Goal: Task Accomplishment & Management: Use online tool/utility

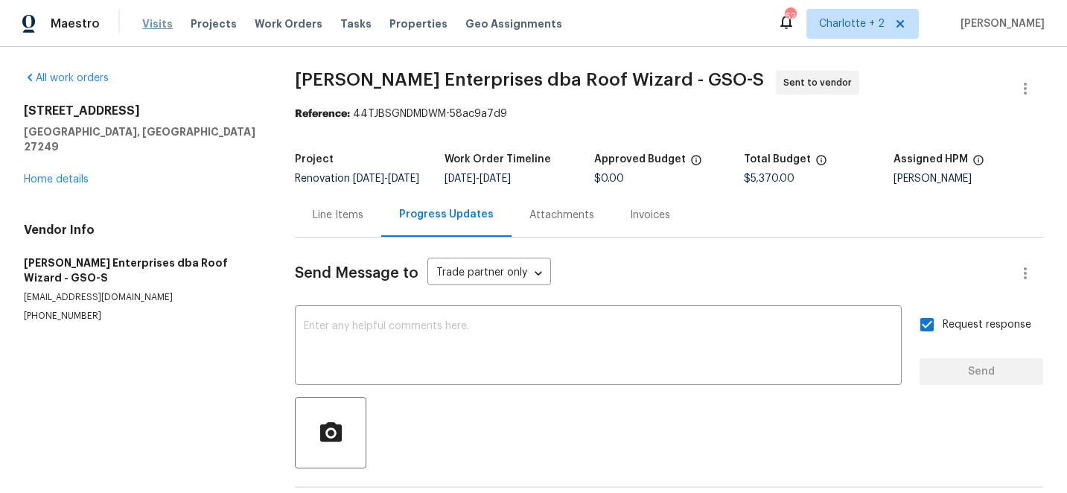
click at [147, 27] on span "Visits" at bounding box center [157, 23] width 31 height 15
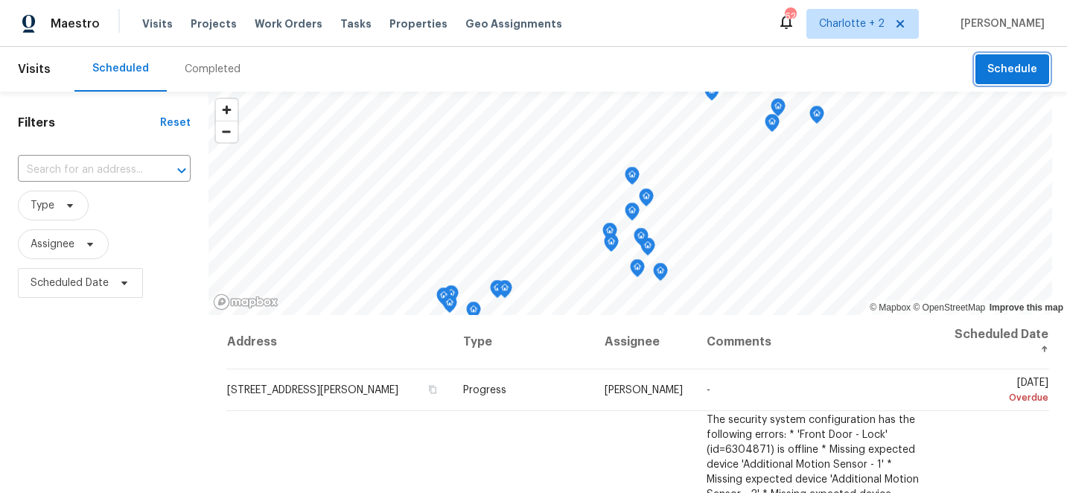
click at [1010, 70] on span "Schedule" at bounding box center [1012, 69] width 50 height 19
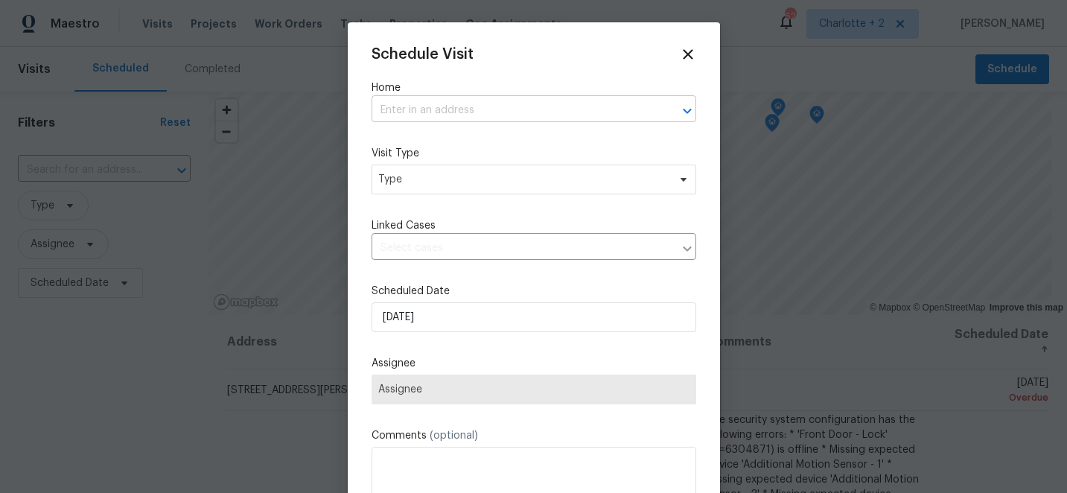
click at [508, 113] on input "text" at bounding box center [513, 110] width 283 height 23
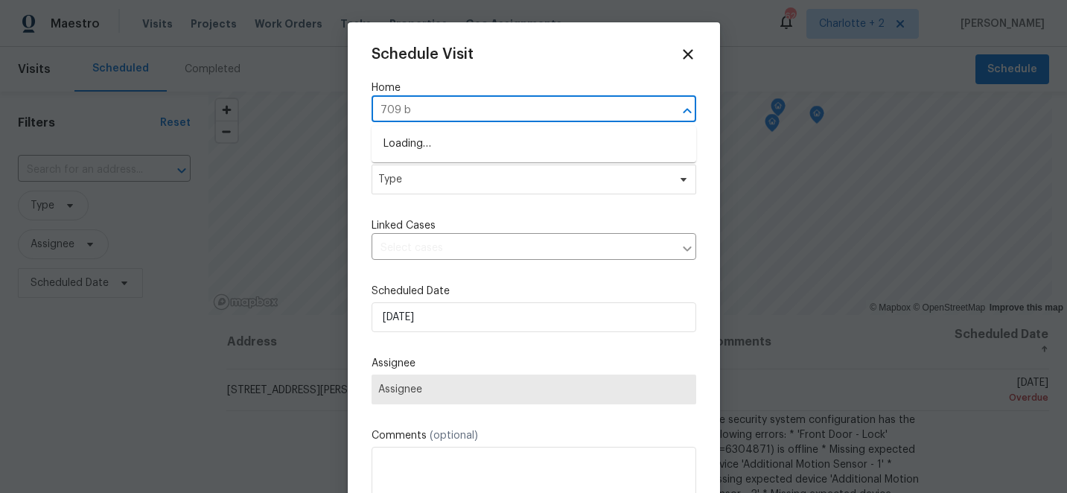
type input "709 br"
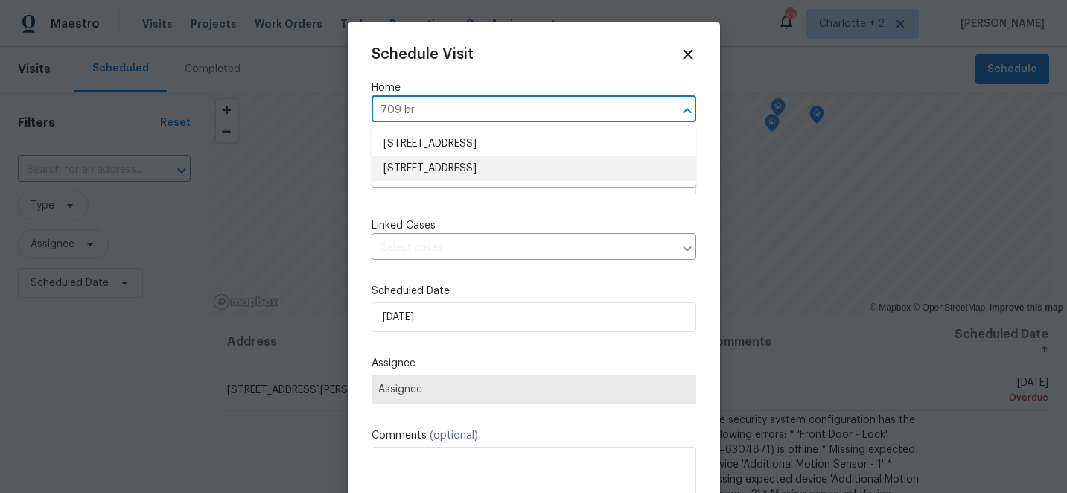
click at [476, 167] on li "[STREET_ADDRESS]" at bounding box center [534, 168] width 325 height 25
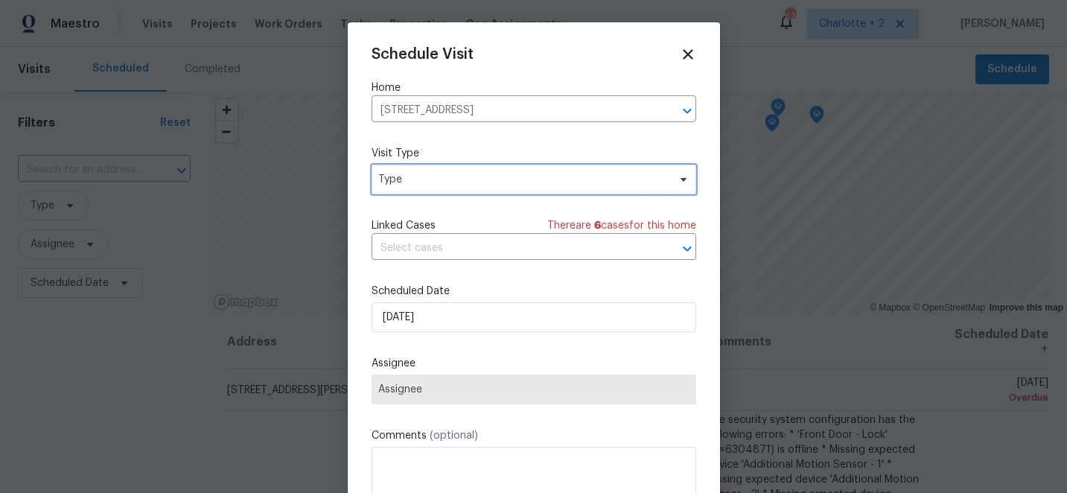
click at [464, 178] on span "Type" at bounding box center [523, 179] width 290 height 15
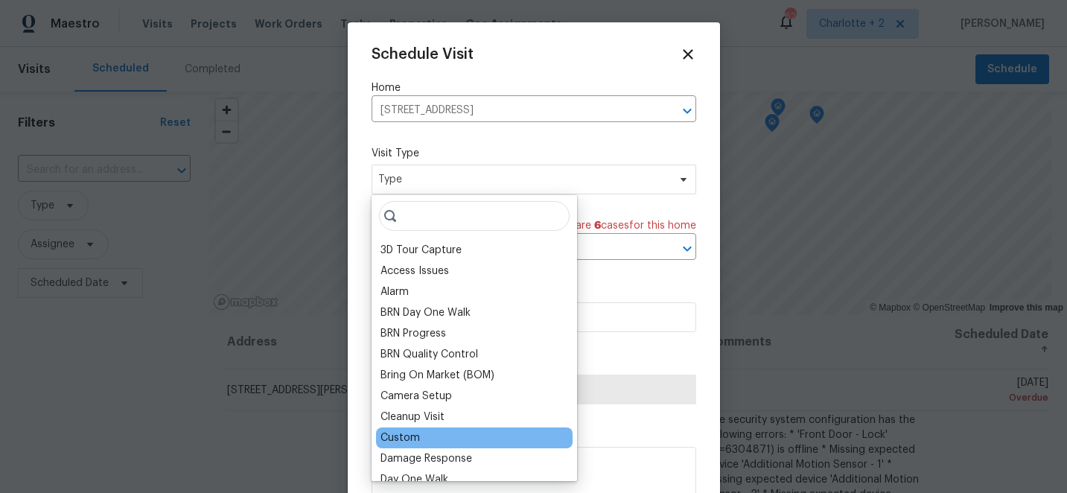
click at [408, 434] on div "Custom" at bounding box center [399, 437] width 39 height 15
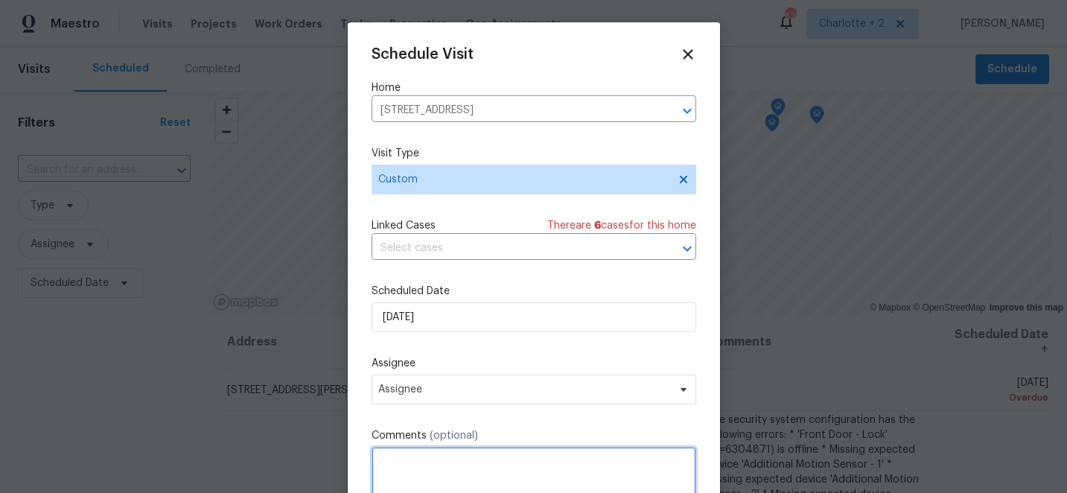
click at [427, 465] on textarea at bounding box center [534, 477] width 325 height 60
type textarea "get roof pics for WO"
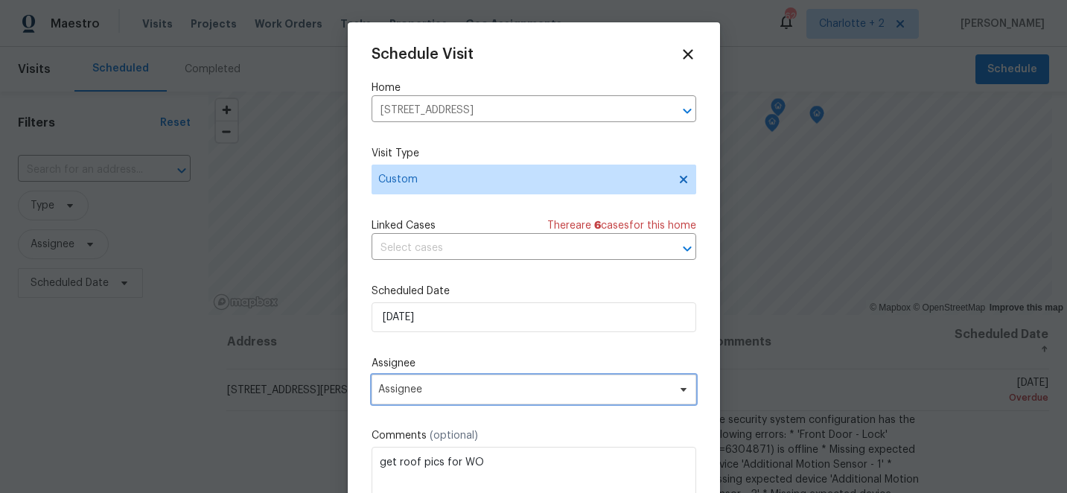
click at [421, 383] on span "Assignee" at bounding box center [534, 390] width 325 height 30
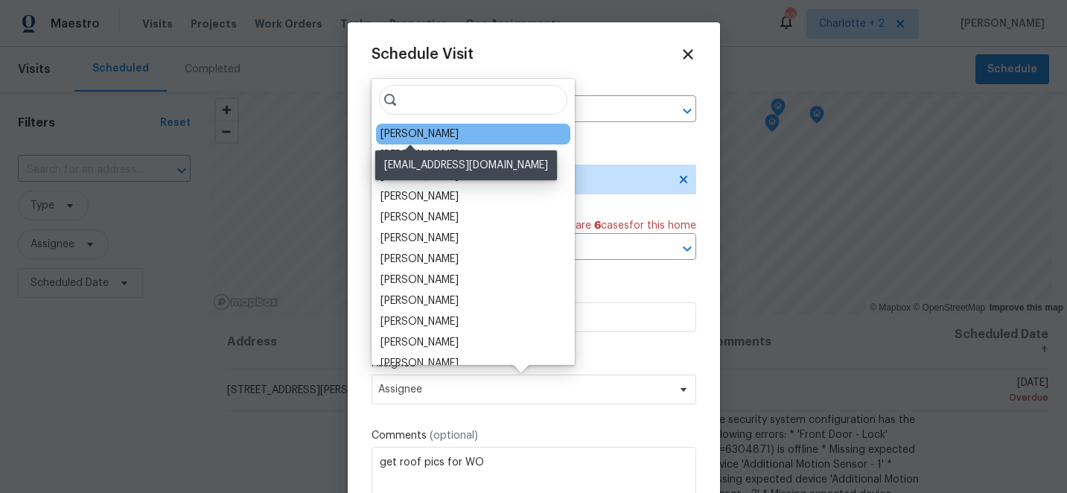
click at [421, 135] on div "[PERSON_NAME]" at bounding box center [419, 134] width 78 height 15
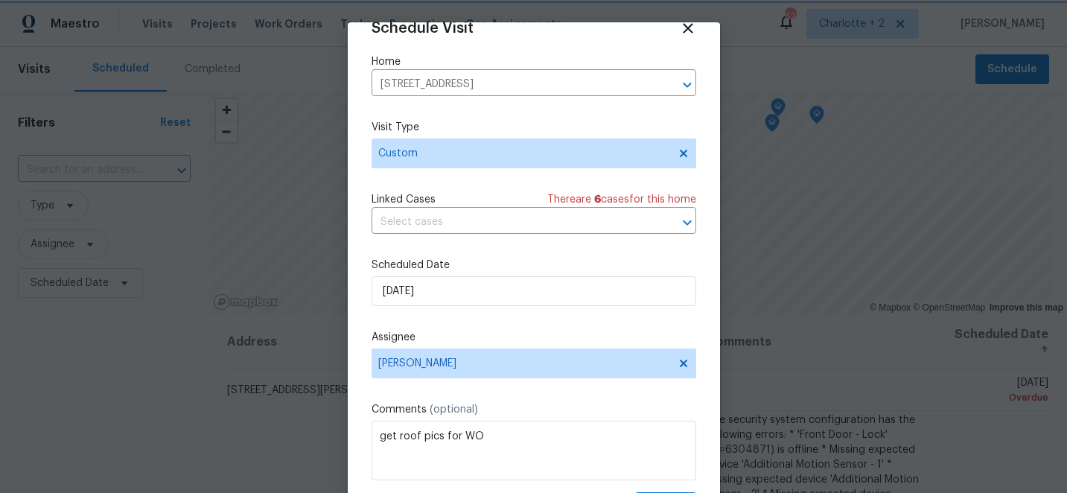
scroll to position [73, 0]
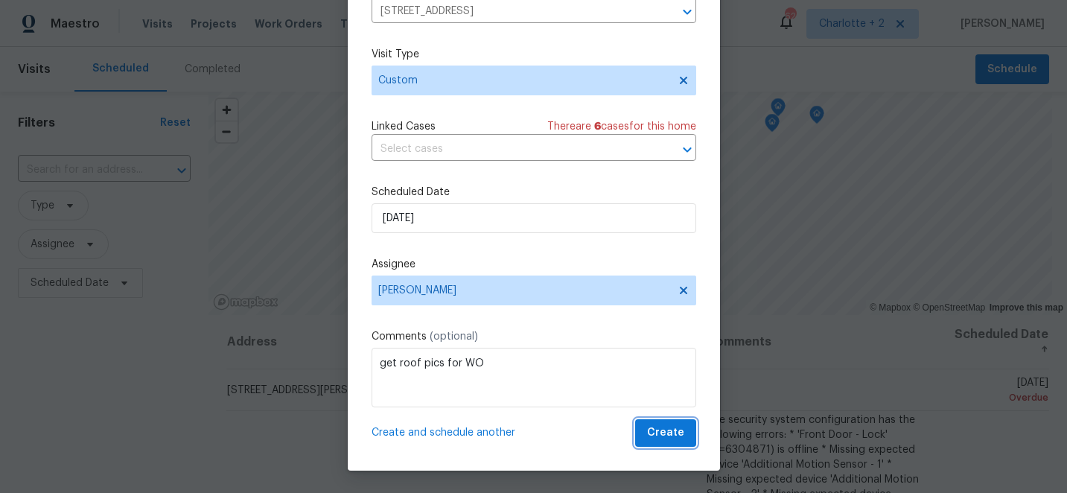
click at [647, 433] on button "Create" at bounding box center [665, 433] width 61 height 28
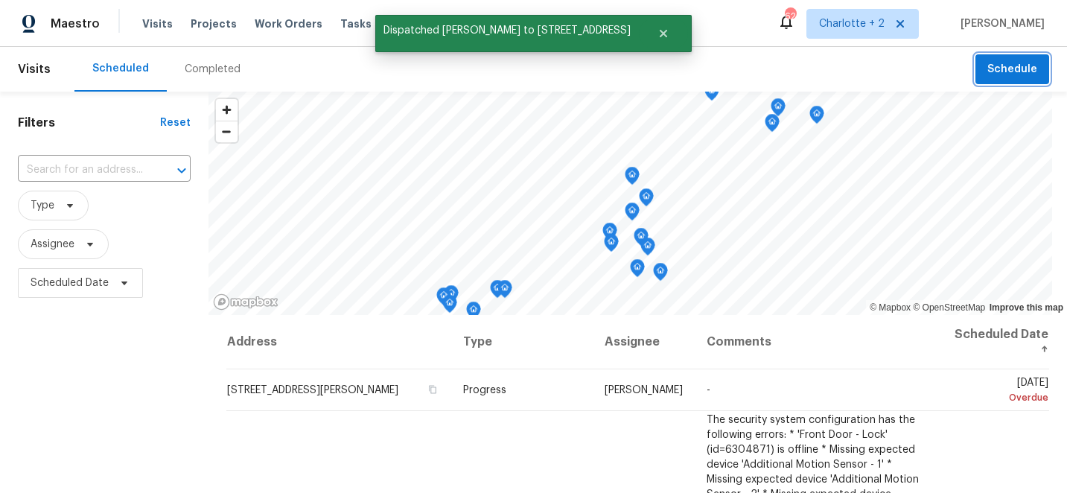
scroll to position [0, 0]
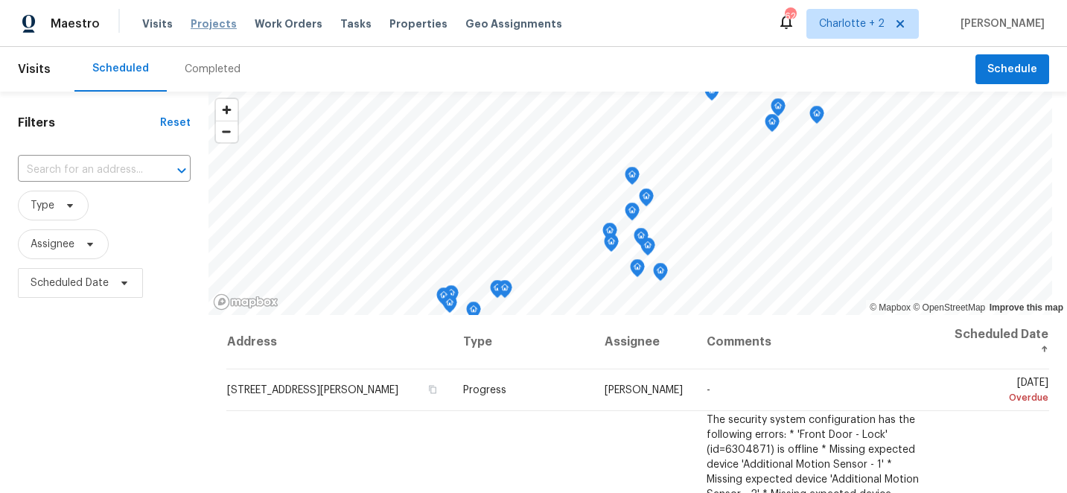
click at [210, 19] on span "Projects" at bounding box center [214, 23] width 46 height 15
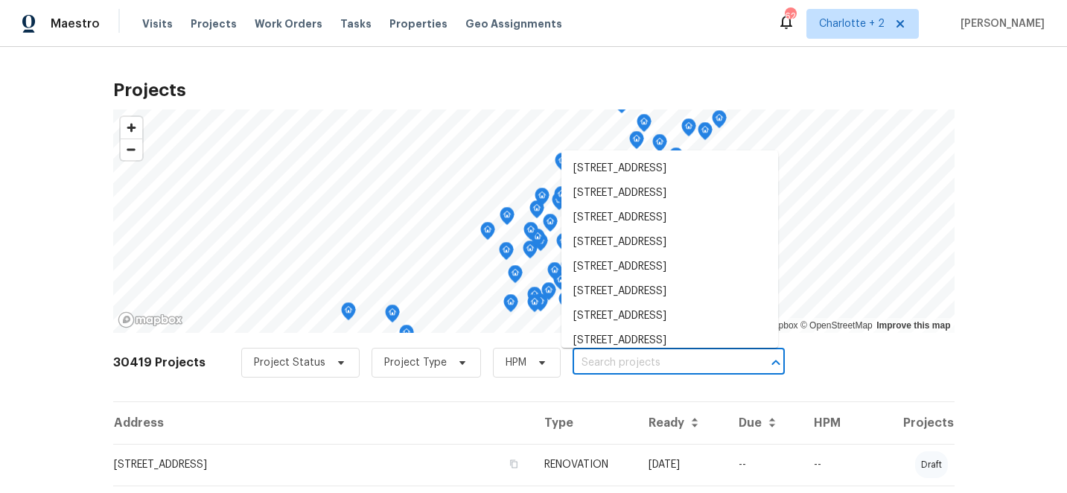
click at [593, 363] on input "text" at bounding box center [658, 362] width 171 height 23
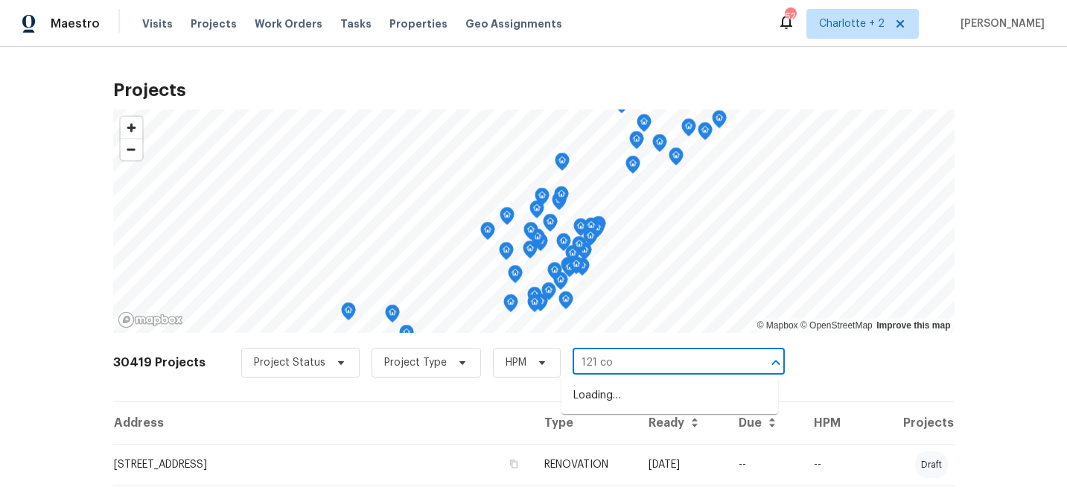
type input "121 col"
click at [604, 391] on li "[STREET_ADDRESS][PERSON_NAME]" at bounding box center [669, 395] width 217 height 25
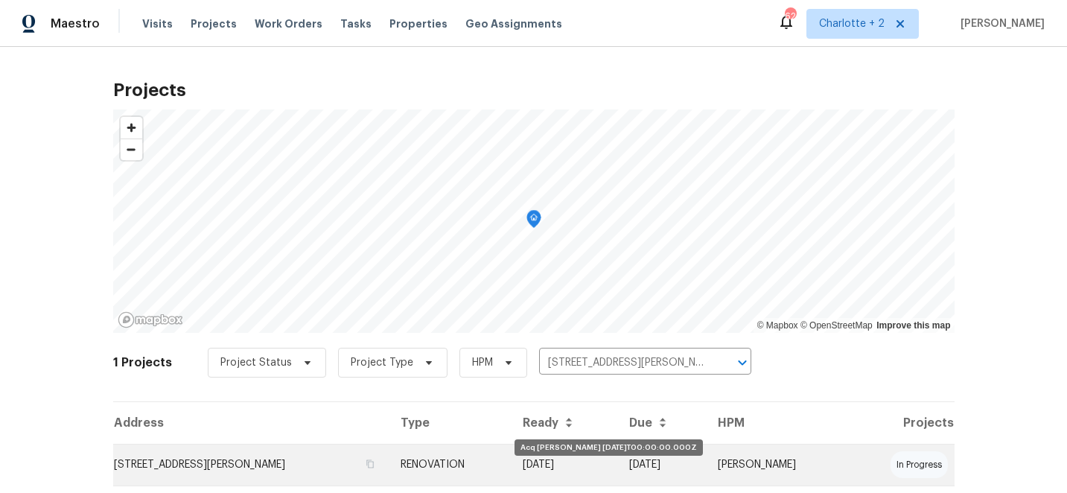
click at [532, 456] on td "[DATE]" at bounding box center [564, 465] width 106 height 42
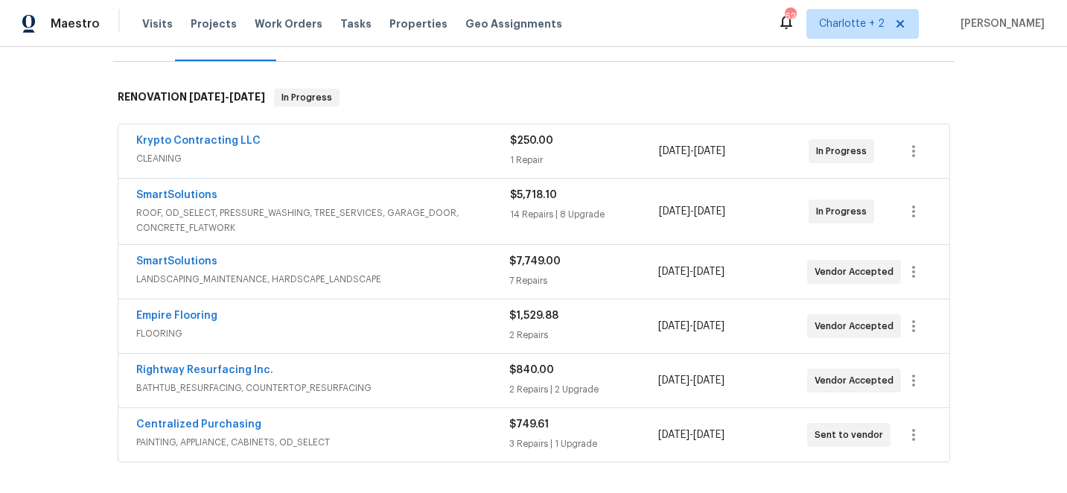
scroll to position [211, 0]
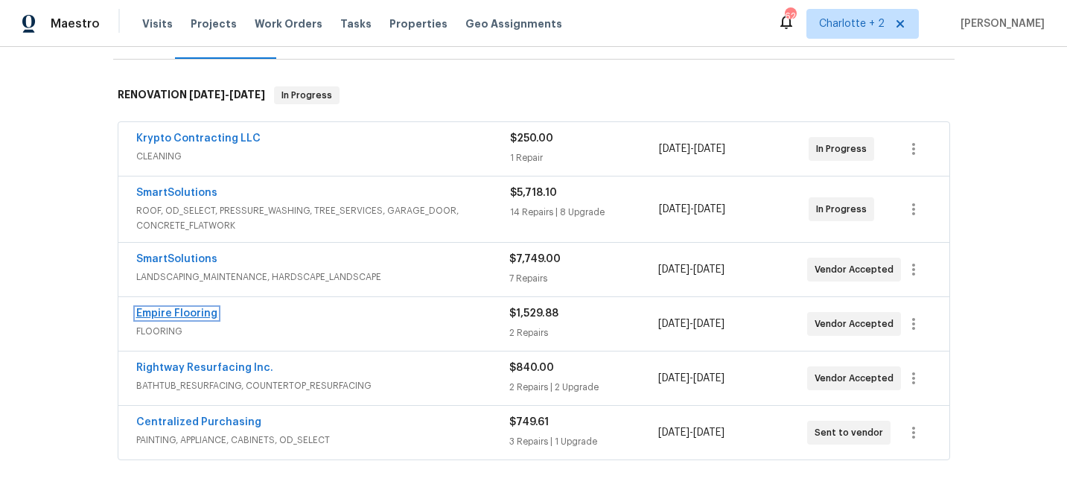
click at [179, 312] on link "Empire Flooring" at bounding box center [176, 313] width 81 height 10
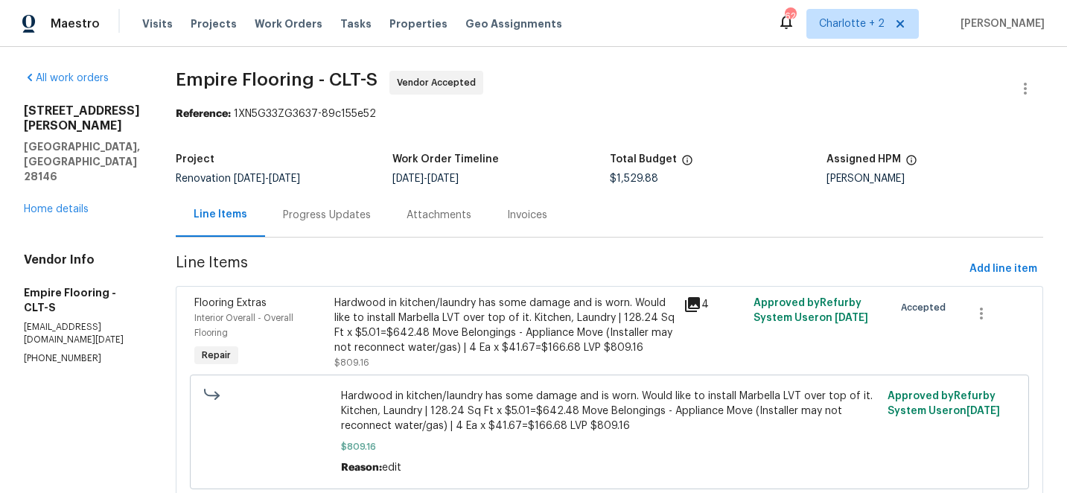
click at [354, 214] on div "Progress Updates" at bounding box center [327, 215] width 88 height 15
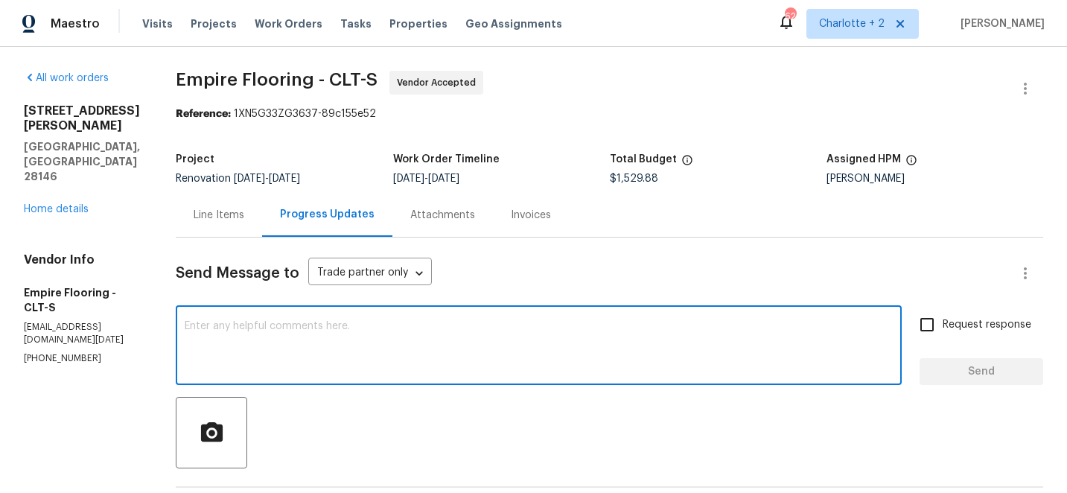
click at [423, 330] on textarea at bounding box center [539, 347] width 708 height 52
type textarea "Can you please use venetian?"
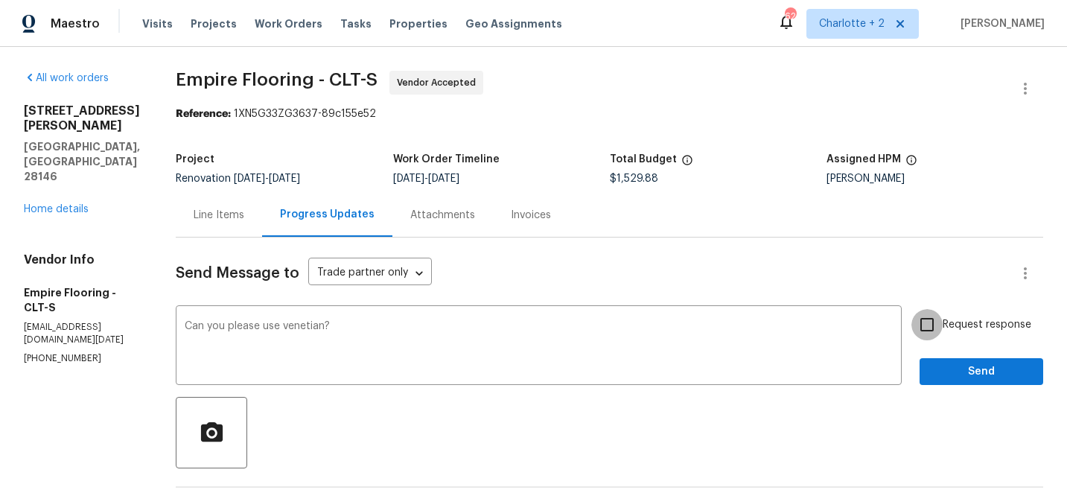
click at [928, 326] on input "Request response" at bounding box center [926, 324] width 31 height 31
checkbox input "true"
click at [951, 363] on span "Send" at bounding box center [982, 372] width 100 height 19
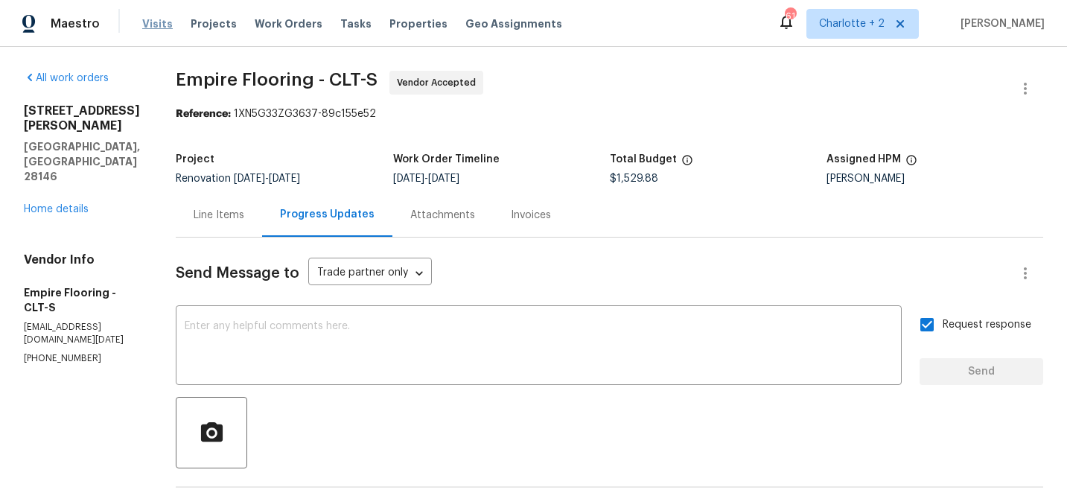
click at [156, 23] on span "Visits" at bounding box center [157, 23] width 31 height 15
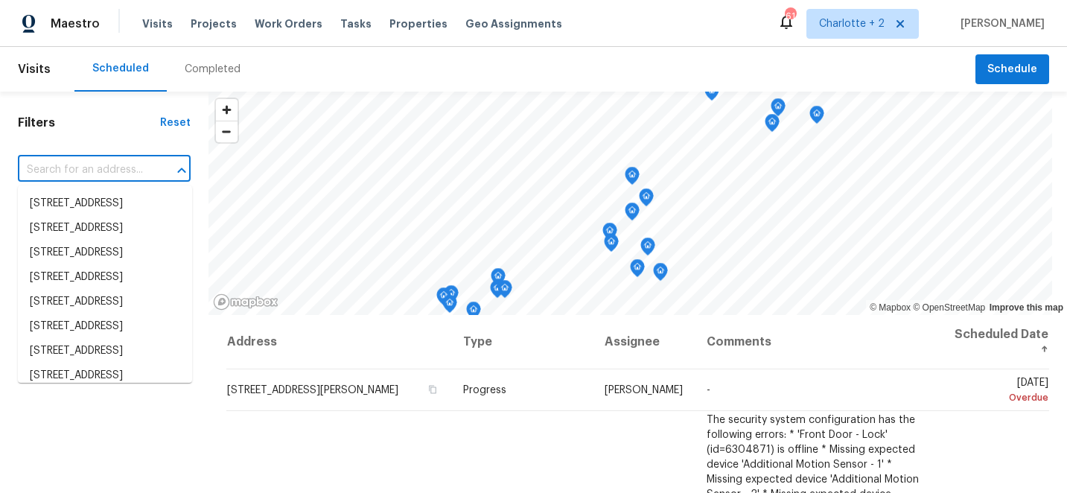
click at [115, 171] on input "text" at bounding box center [83, 170] width 131 height 23
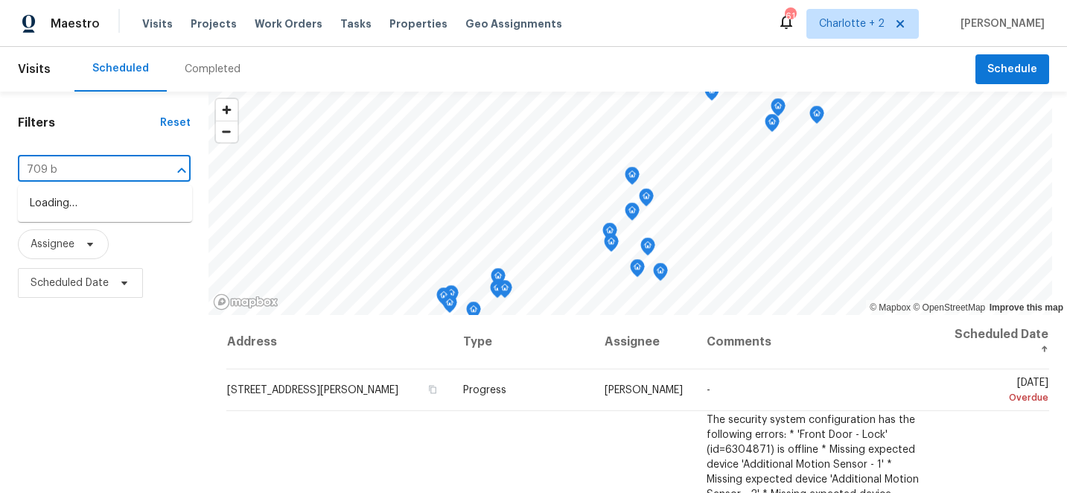
type input "709 br"
click at [97, 241] on li "[STREET_ADDRESS]" at bounding box center [105, 228] width 174 height 25
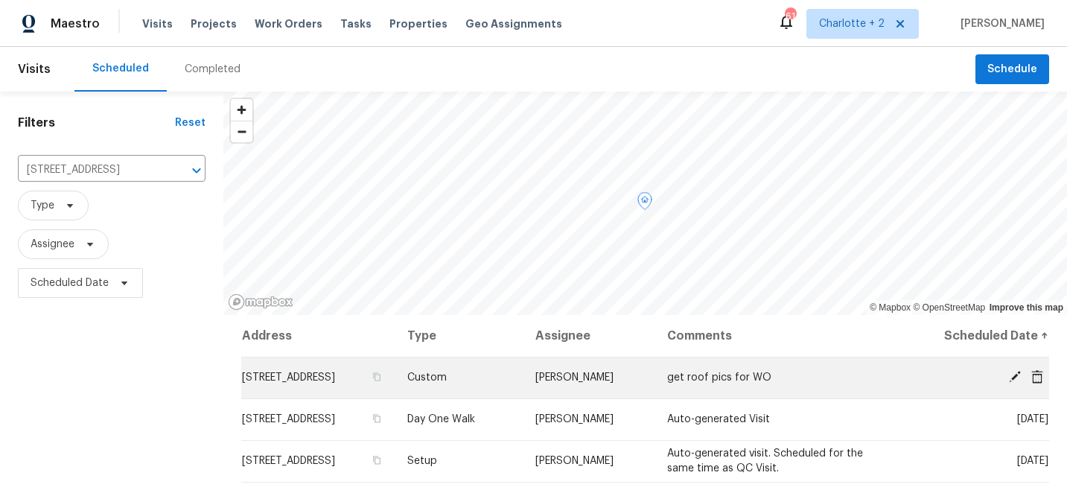
click at [1019, 372] on icon at bounding box center [1015, 377] width 12 height 12
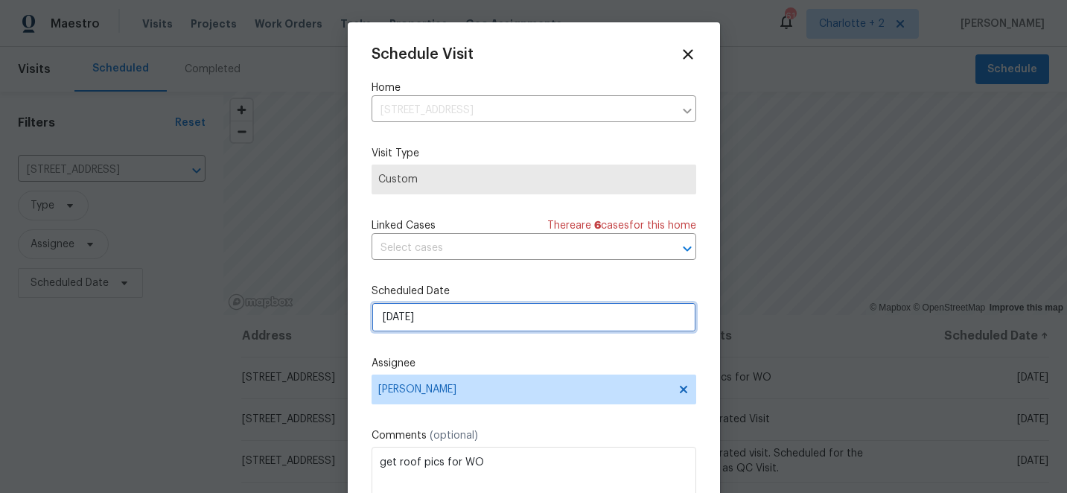
click at [473, 323] on input "[DATE]" at bounding box center [534, 317] width 325 height 30
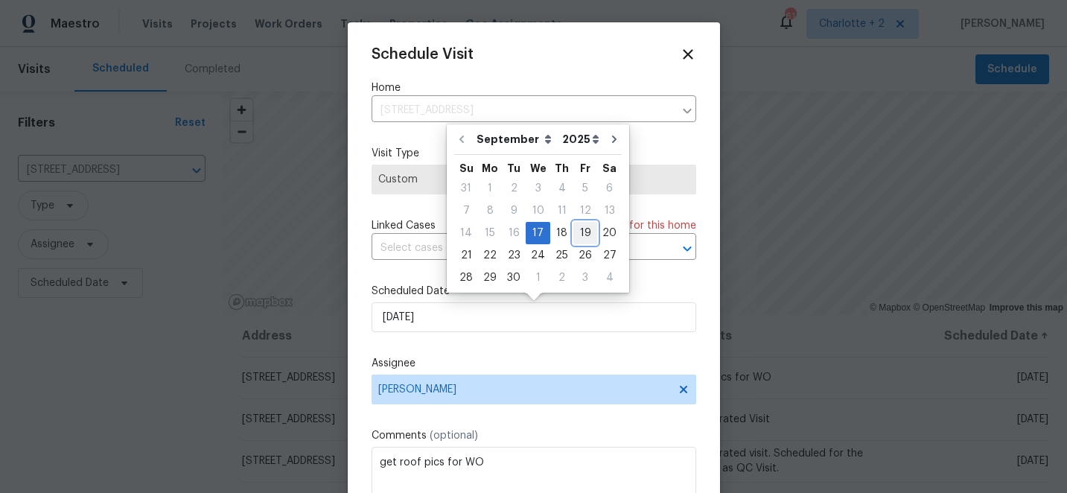
click at [582, 234] on div "19" at bounding box center [585, 233] width 24 height 21
type input "[DATE]"
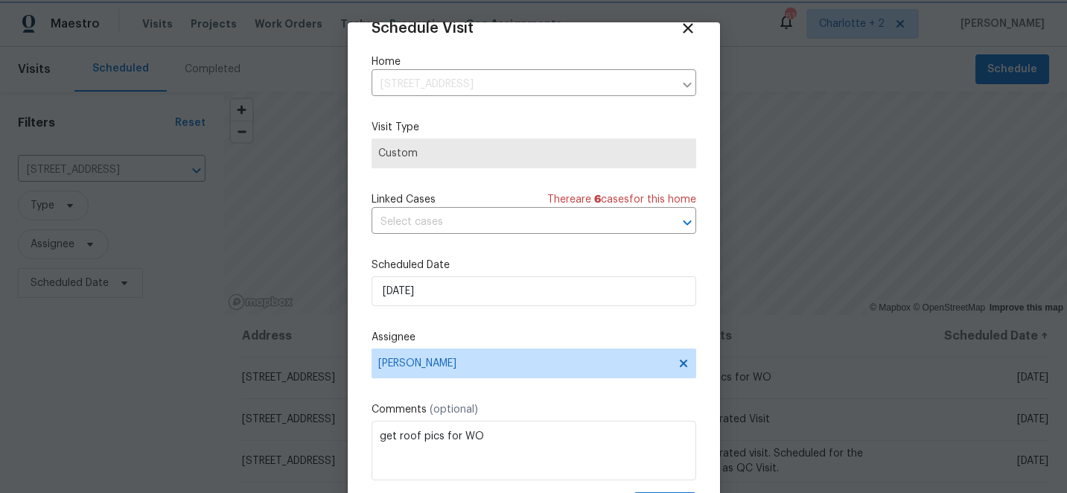
scroll to position [73, 0]
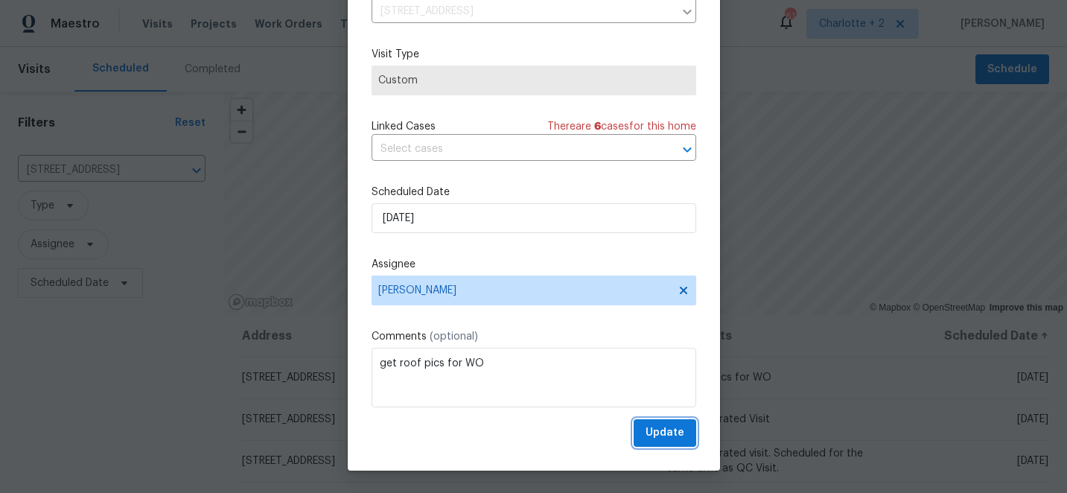
click at [664, 440] on span "Update" at bounding box center [665, 433] width 39 height 19
